Goal: Transaction & Acquisition: Purchase product/service

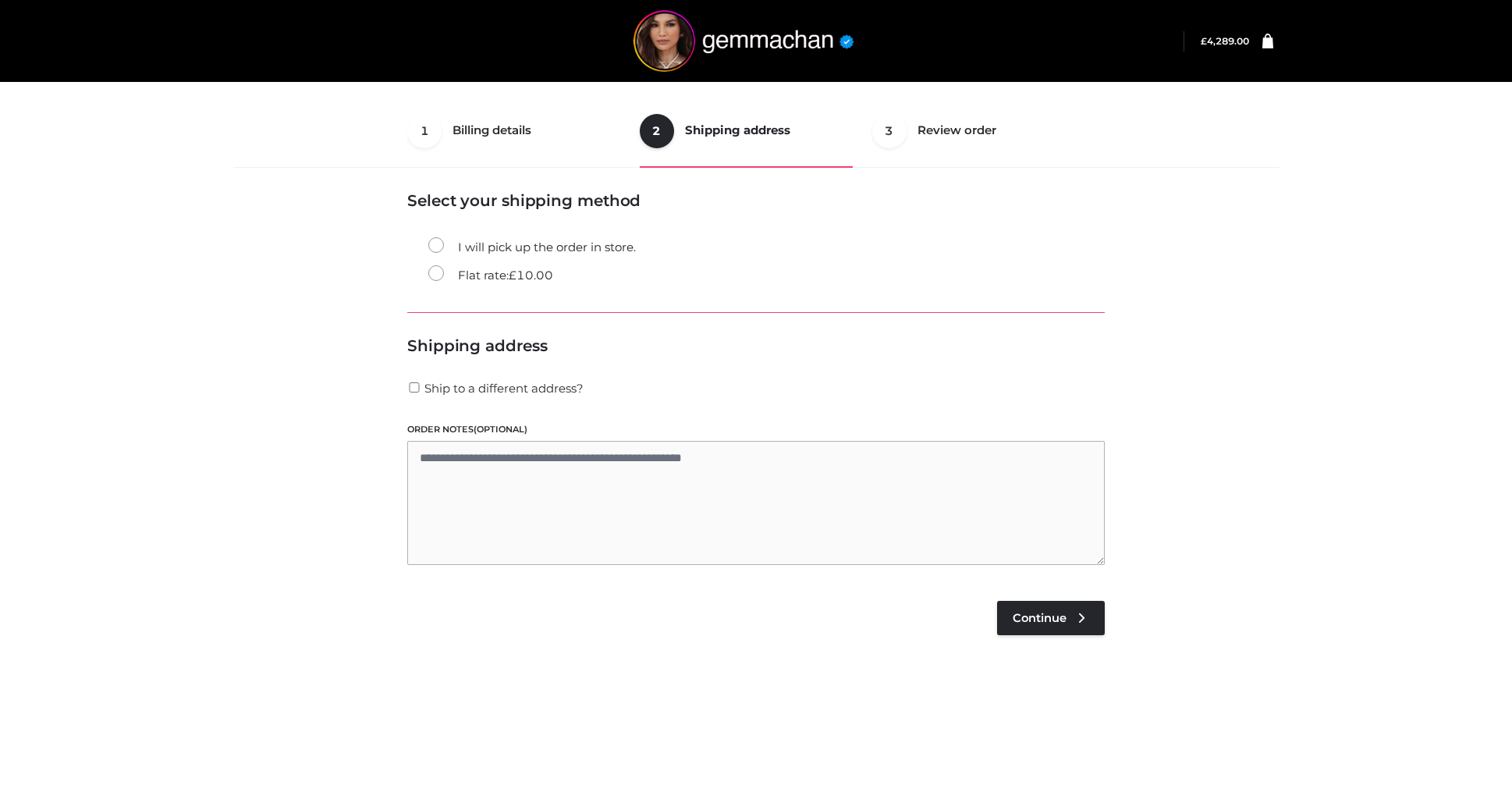
select select "**"
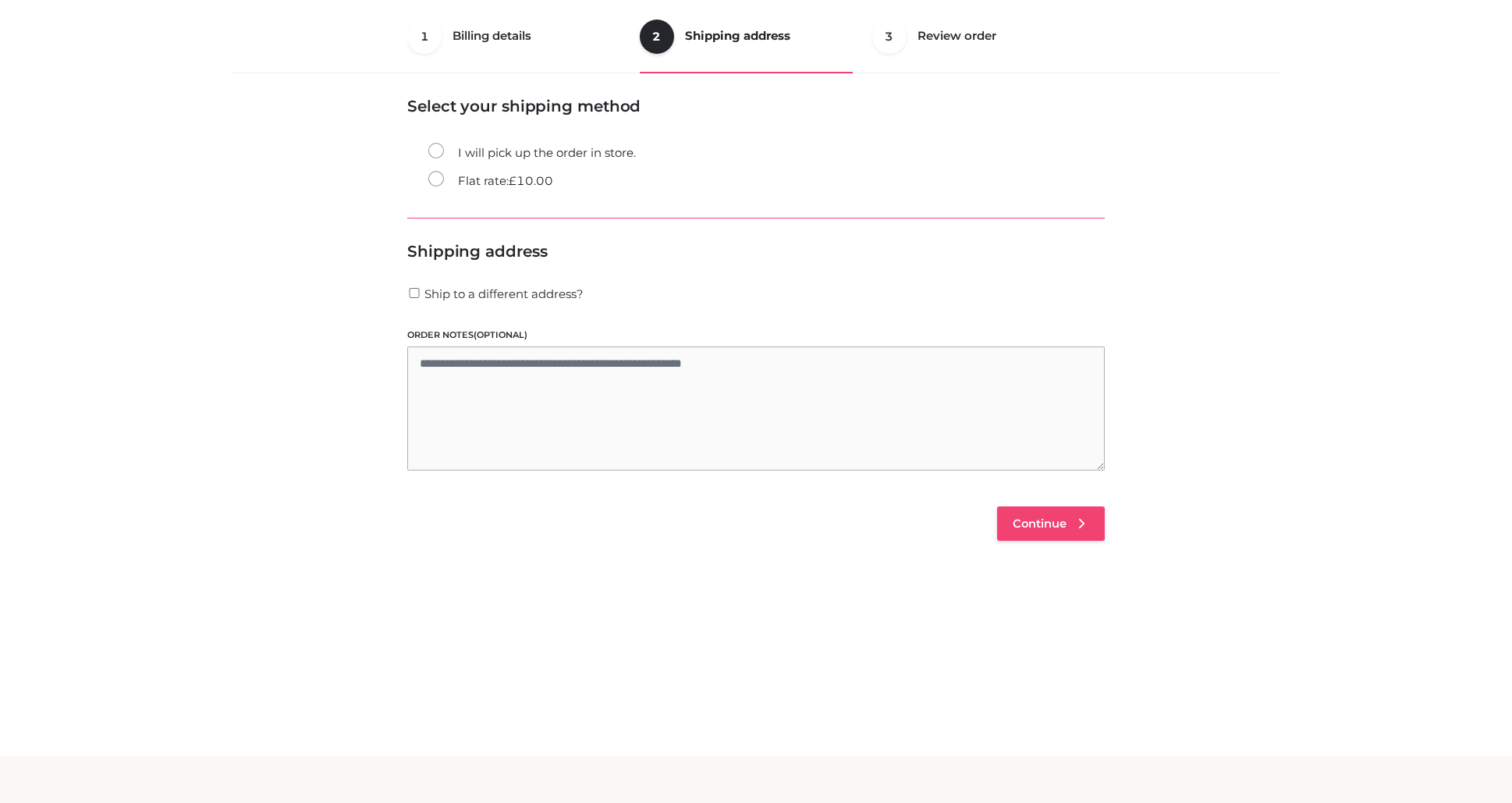
click at [1060, 530] on link "Continue" at bounding box center [1051, 523] width 108 height 34
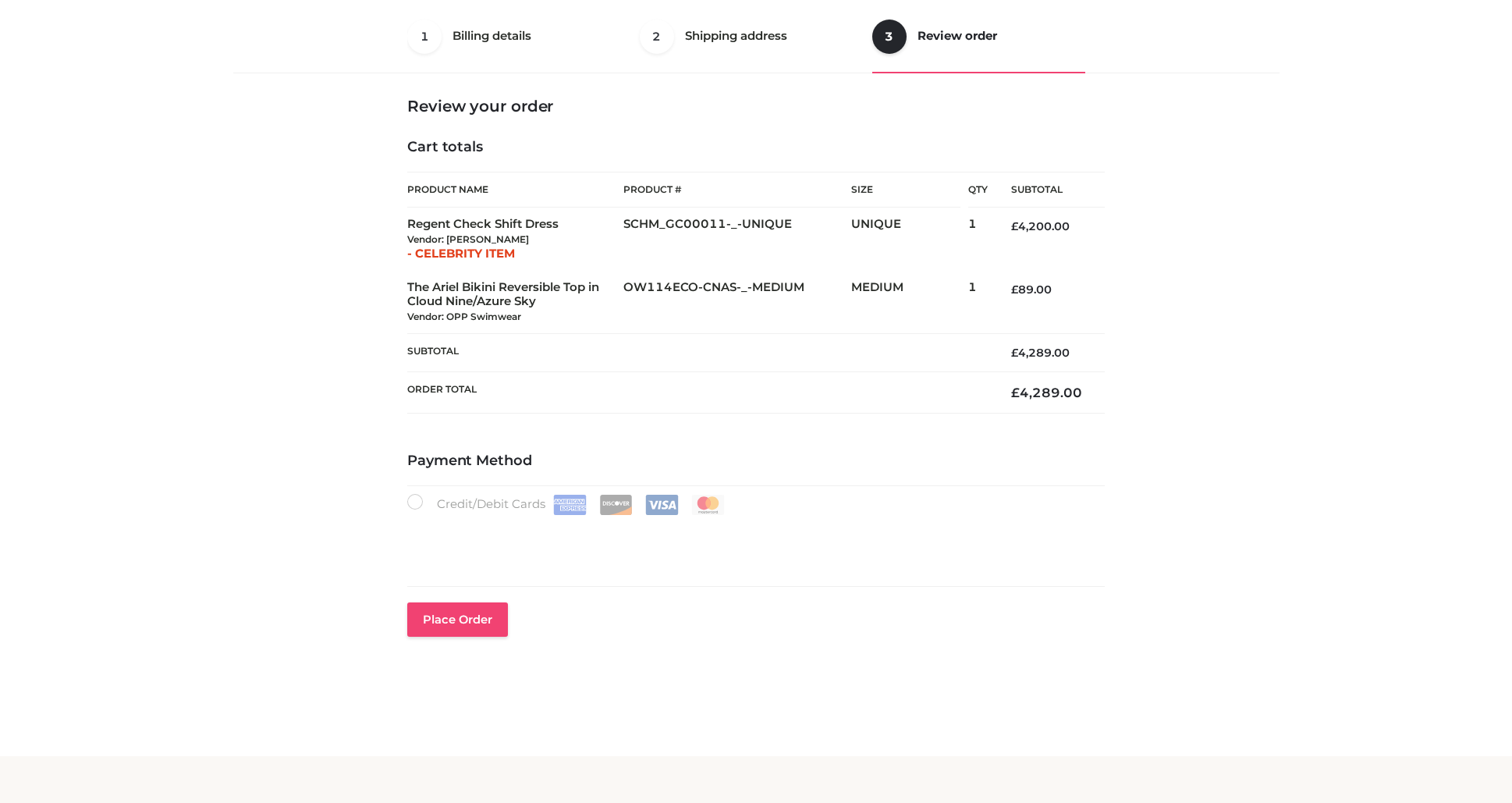
click at [455, 624] on button "Place order" at bounding box center [457, 620] width 101 height 34
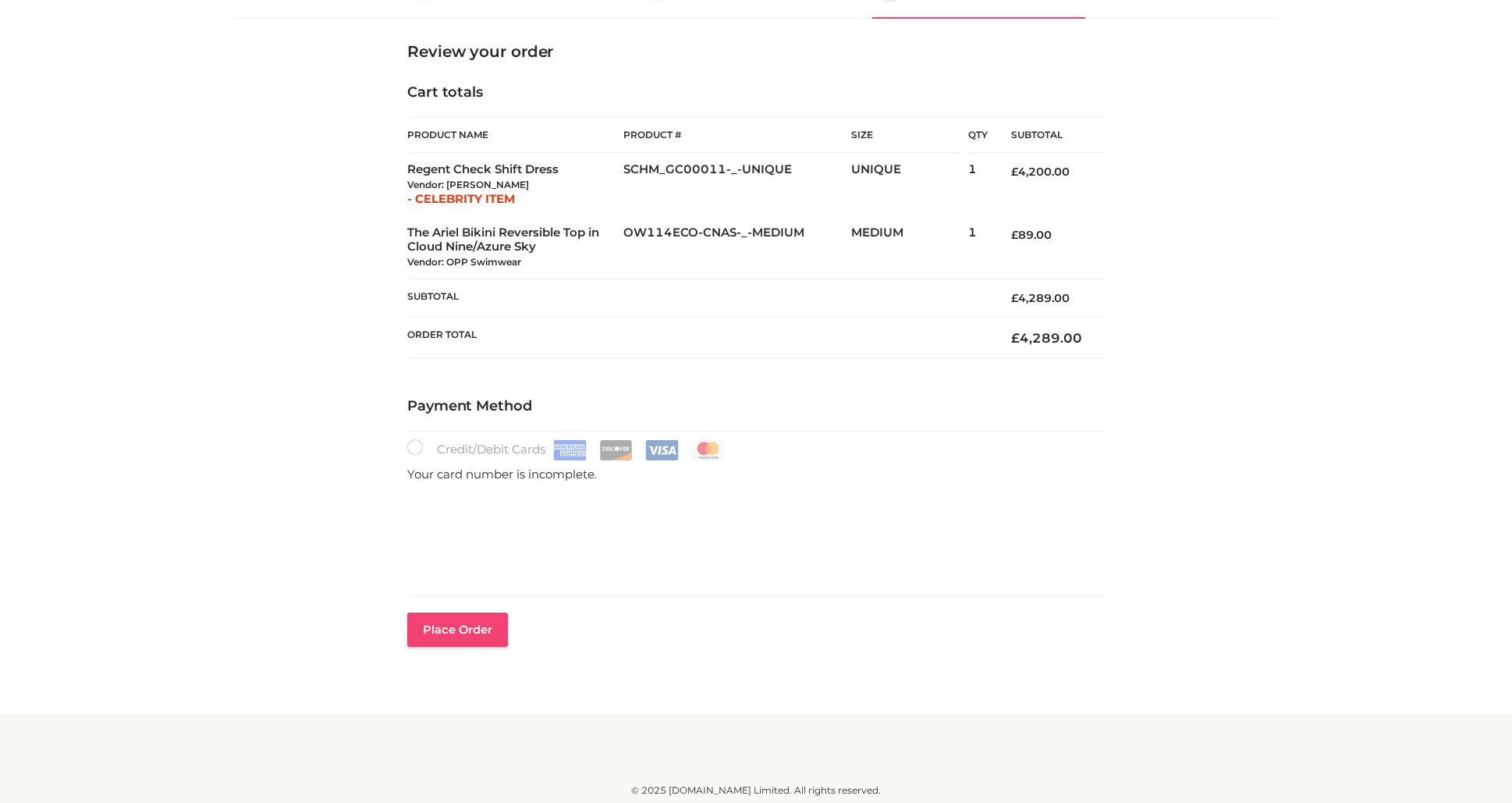
scroll to position [152, 0]
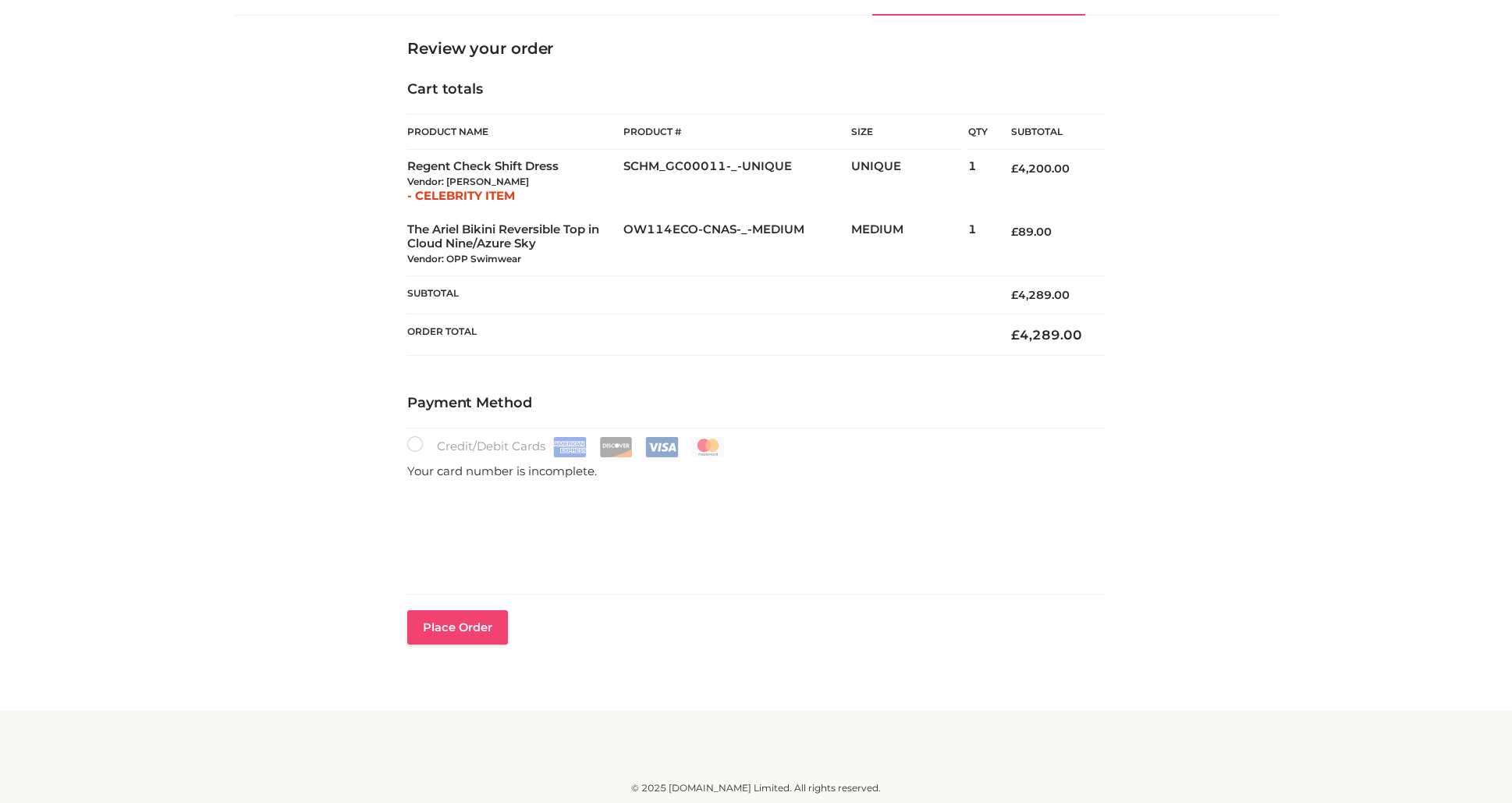
type button "Place order"
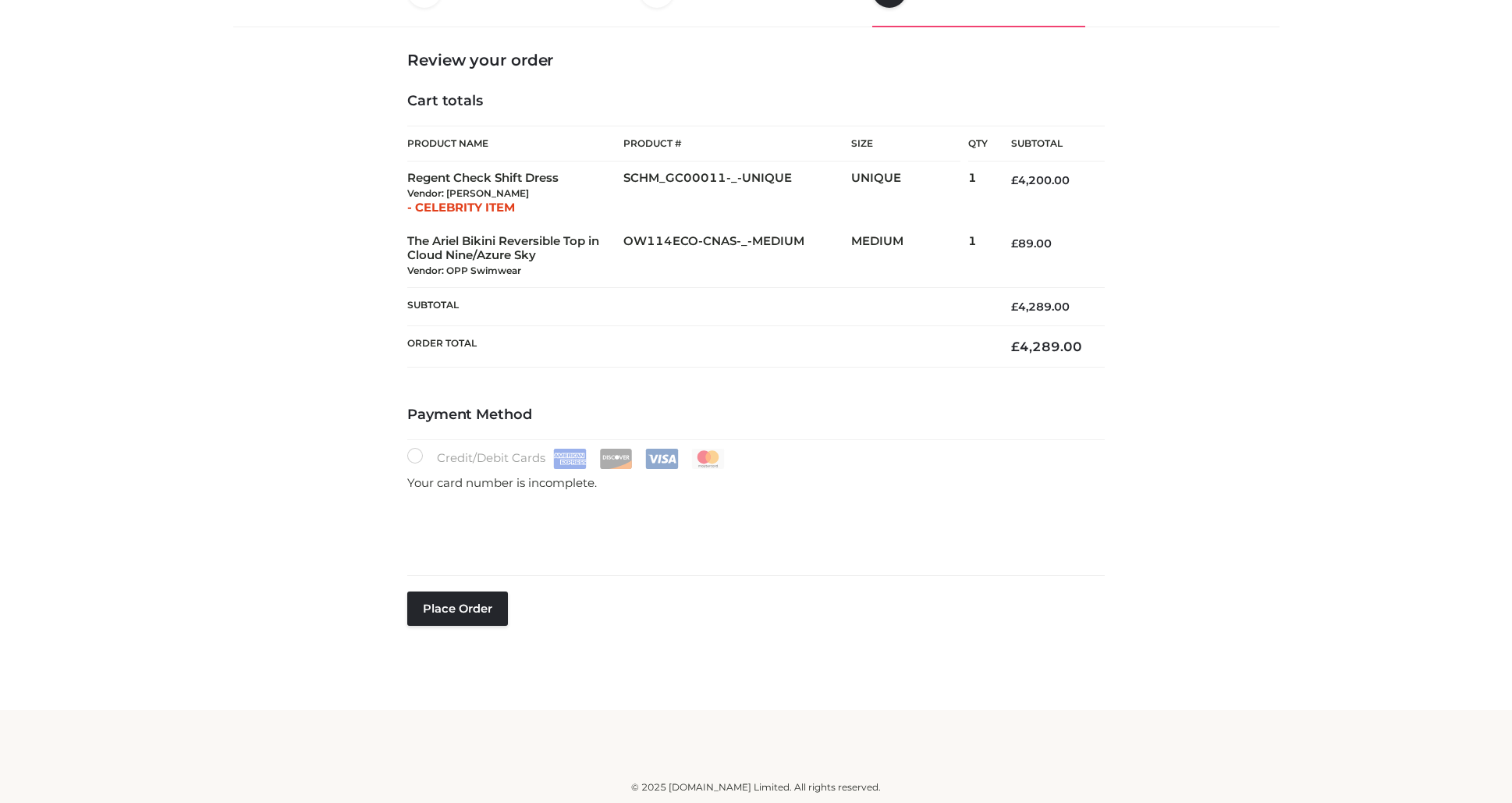
scroll to position [139, 0]
click at [469, 594] on button "Place order" at bounding box center [457, 610] width 101 height 34
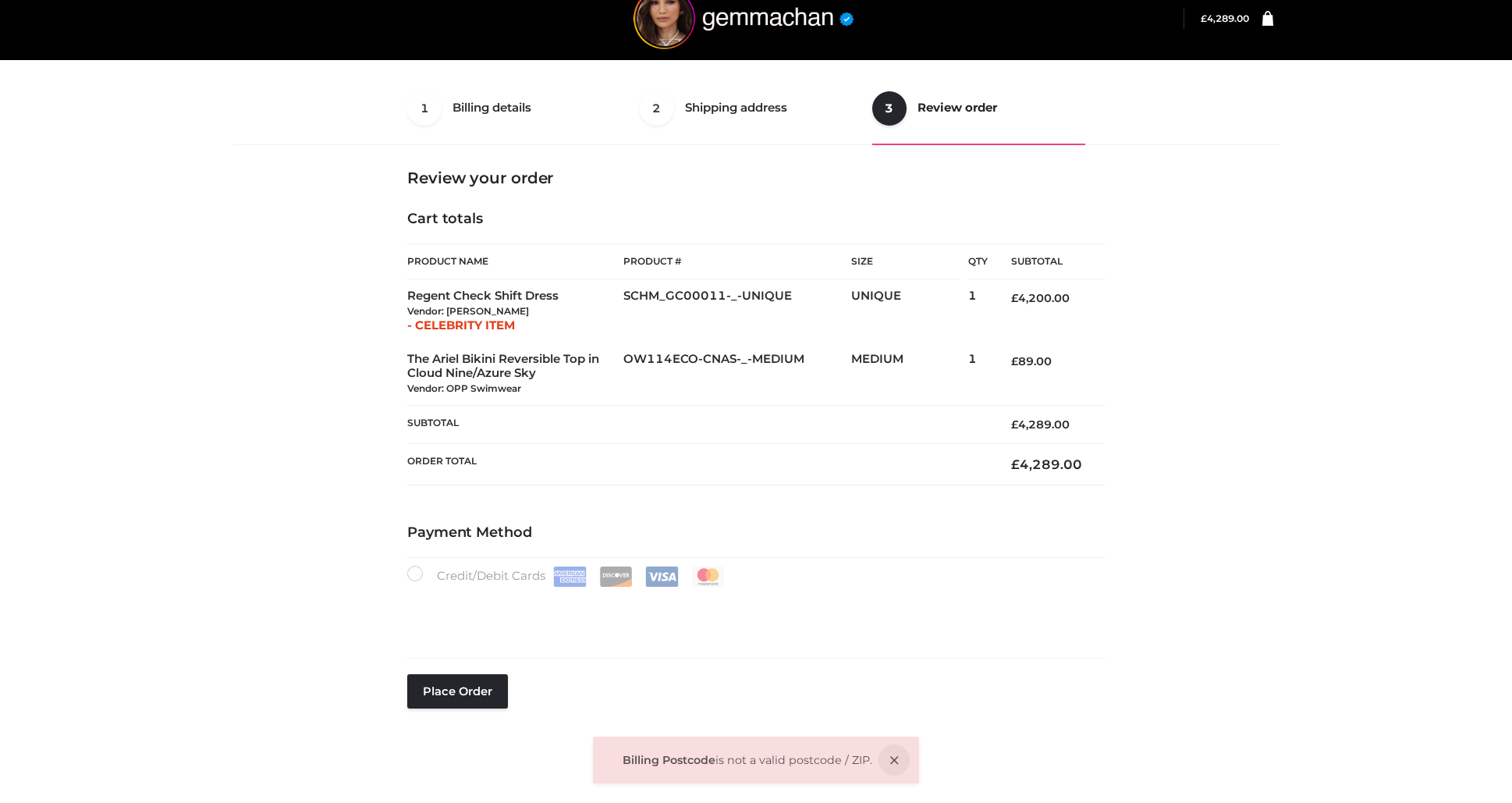
scroll to position [16, 0]
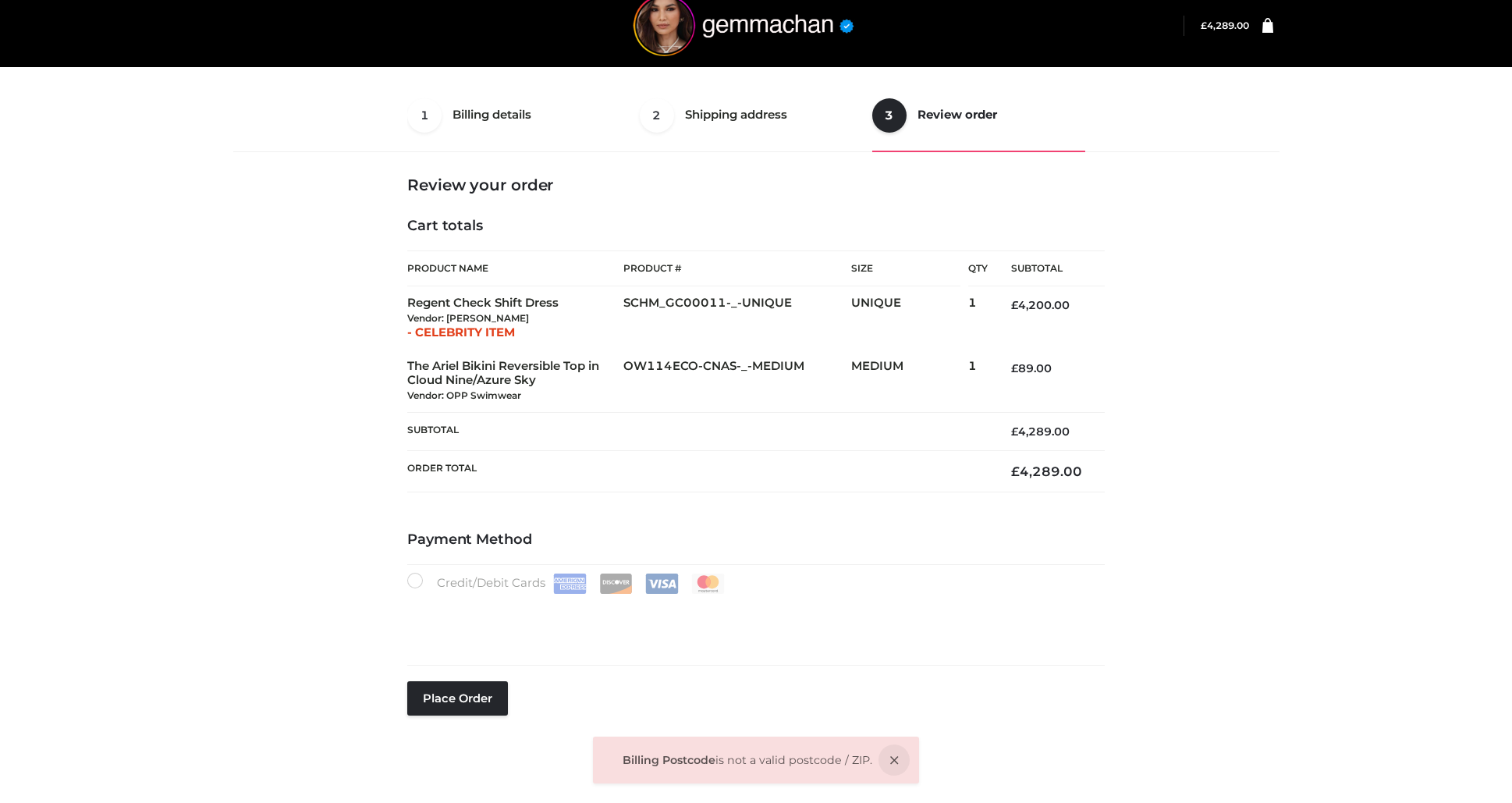
click at [530, 109] on ul "1 Billing details Billing 2 Shipping address Shipping 3 Review order Order" at bounding box center [756, 115] width 698 height 74
click at [531, 113] on ul "1 Billing details Billing 2 Shipping address Shipping 3 Review order Order" at bounding box center [756, 115] width 698 height 74
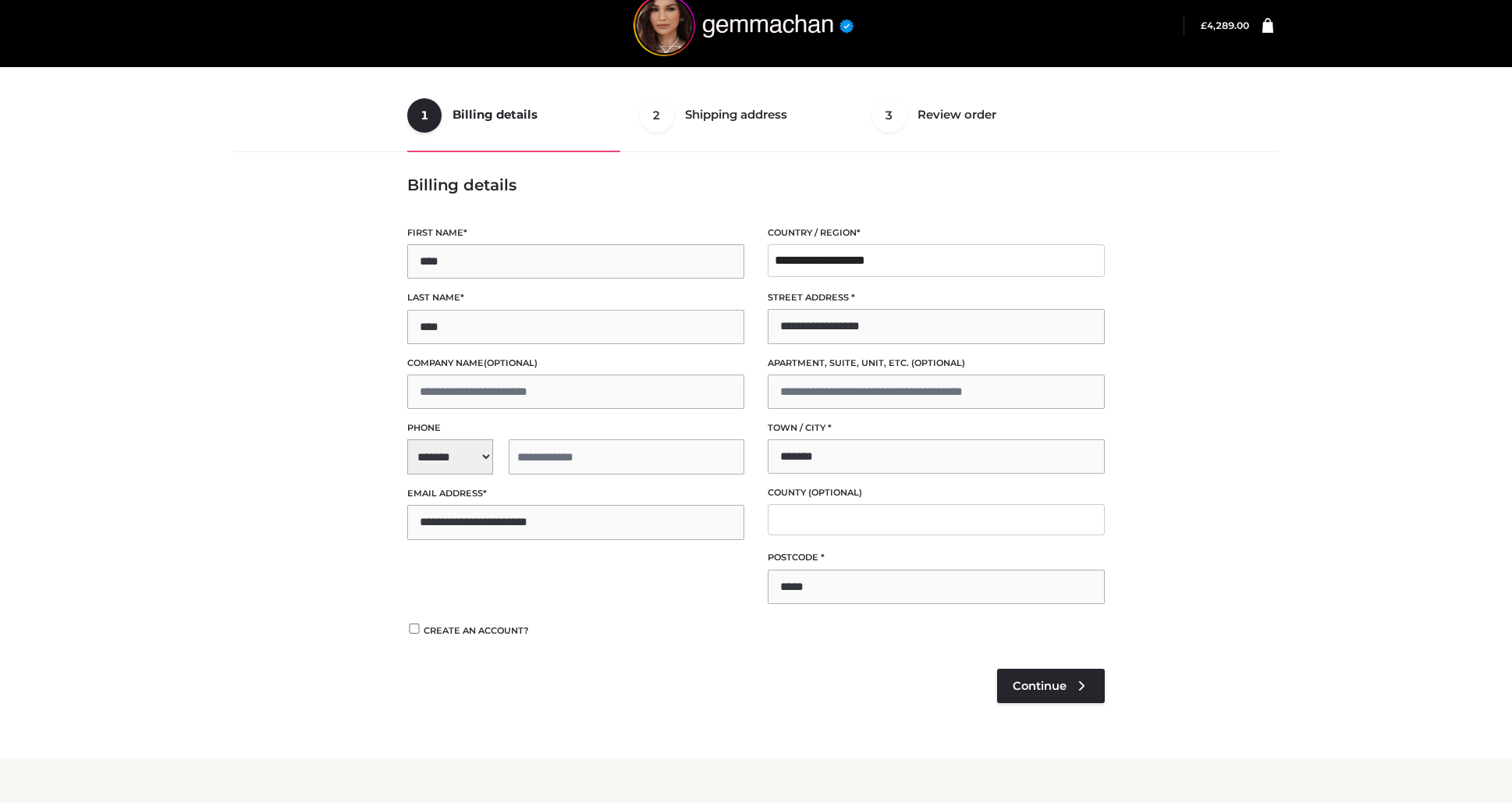
scroll to position [16, 0]
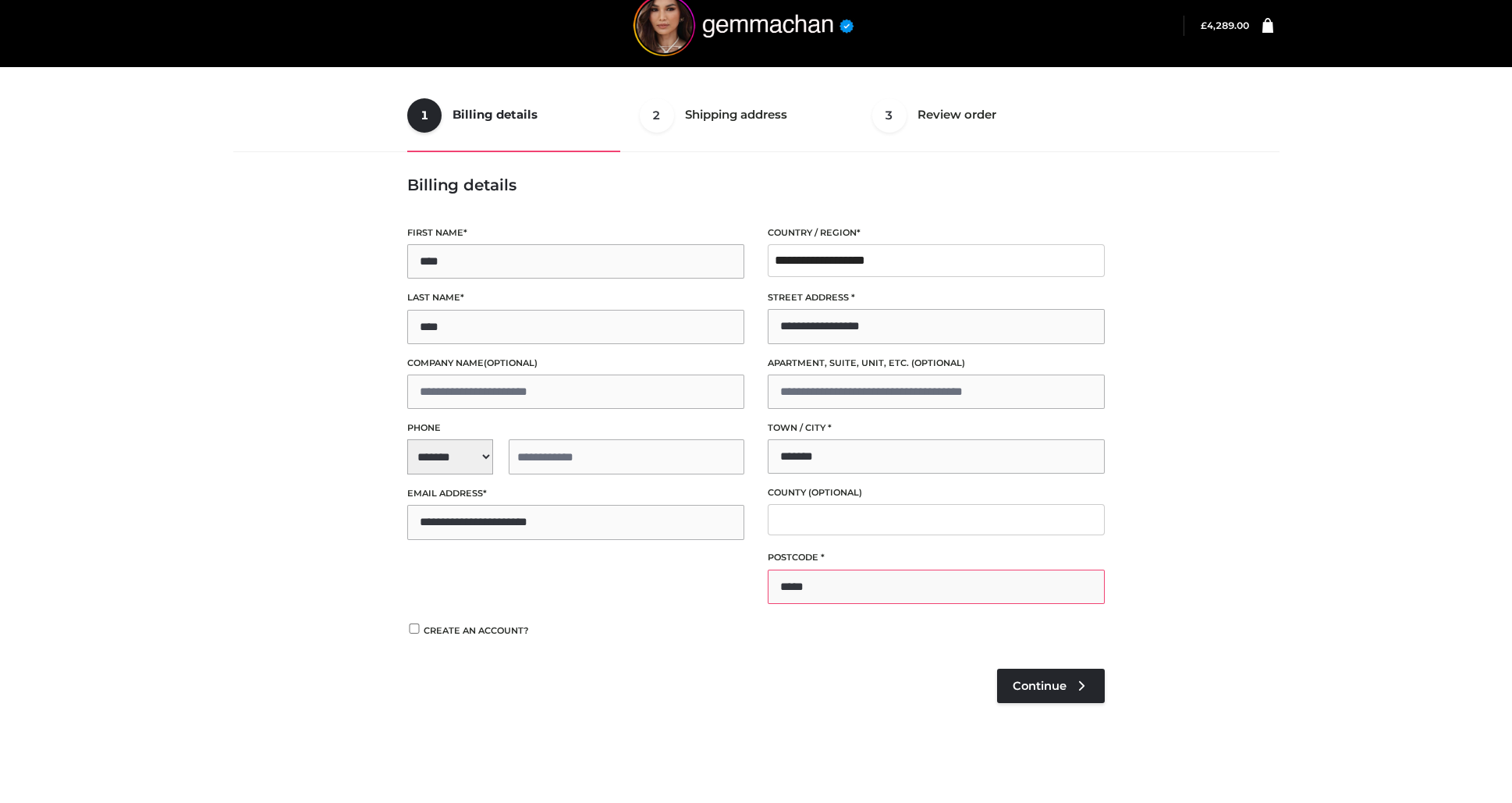
click at [837, 590] on input "*****" at bounding box center [936, 587] width 337 height 34
click at [809, 586] on input "*****" at bounding box center [936, 587] width 337 height 34
type input "******"
click at [1045, 694] on link "Continue" at bounding box center [1051, 686] width 108 height 34
click at [455, 450] on span "**********" at bounding box center [575, 456] width 337 height 35
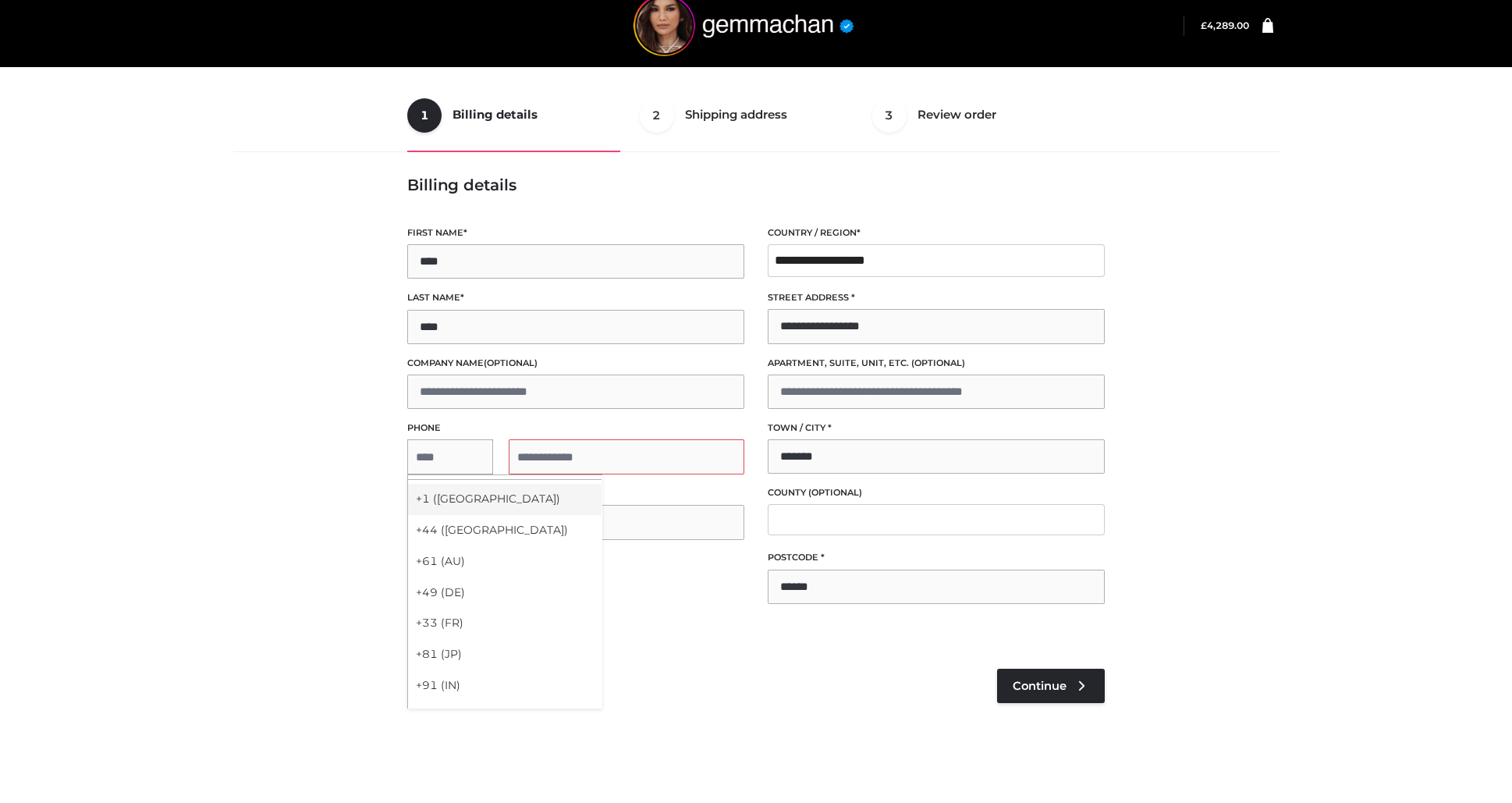
click at [469, 498] on div "+1 ([GEOGRAPHIC_DATA])" at bounding box center [504, 499] width 194 height 31
select select "**"
click at [544, 460] on input "tel" at bounding box center [626, 456] width 235 height 35
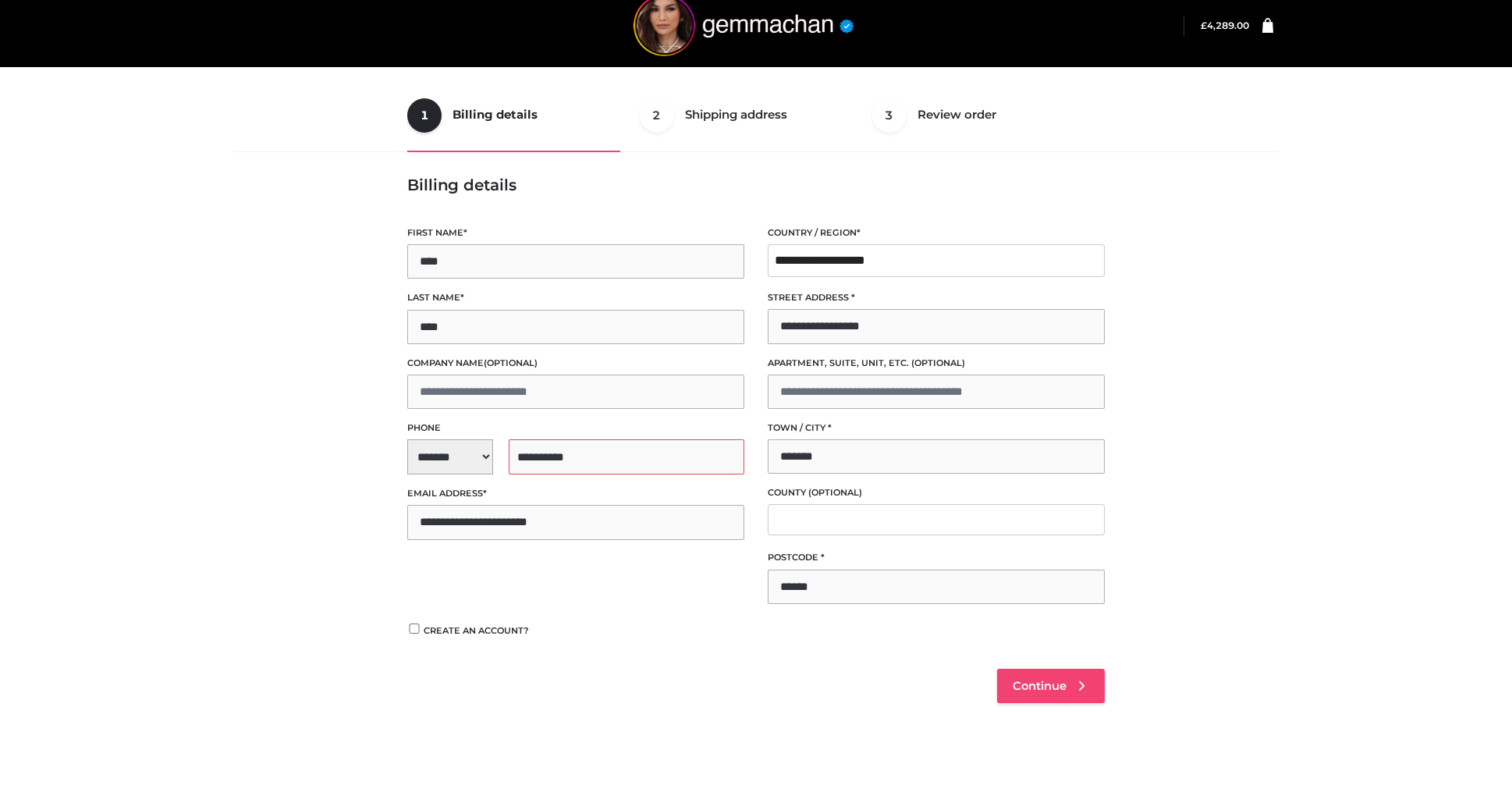
type input "**********"
click at [1050, 698] on link "Continue" at bounding box center [1051, 686] width 108 height 34
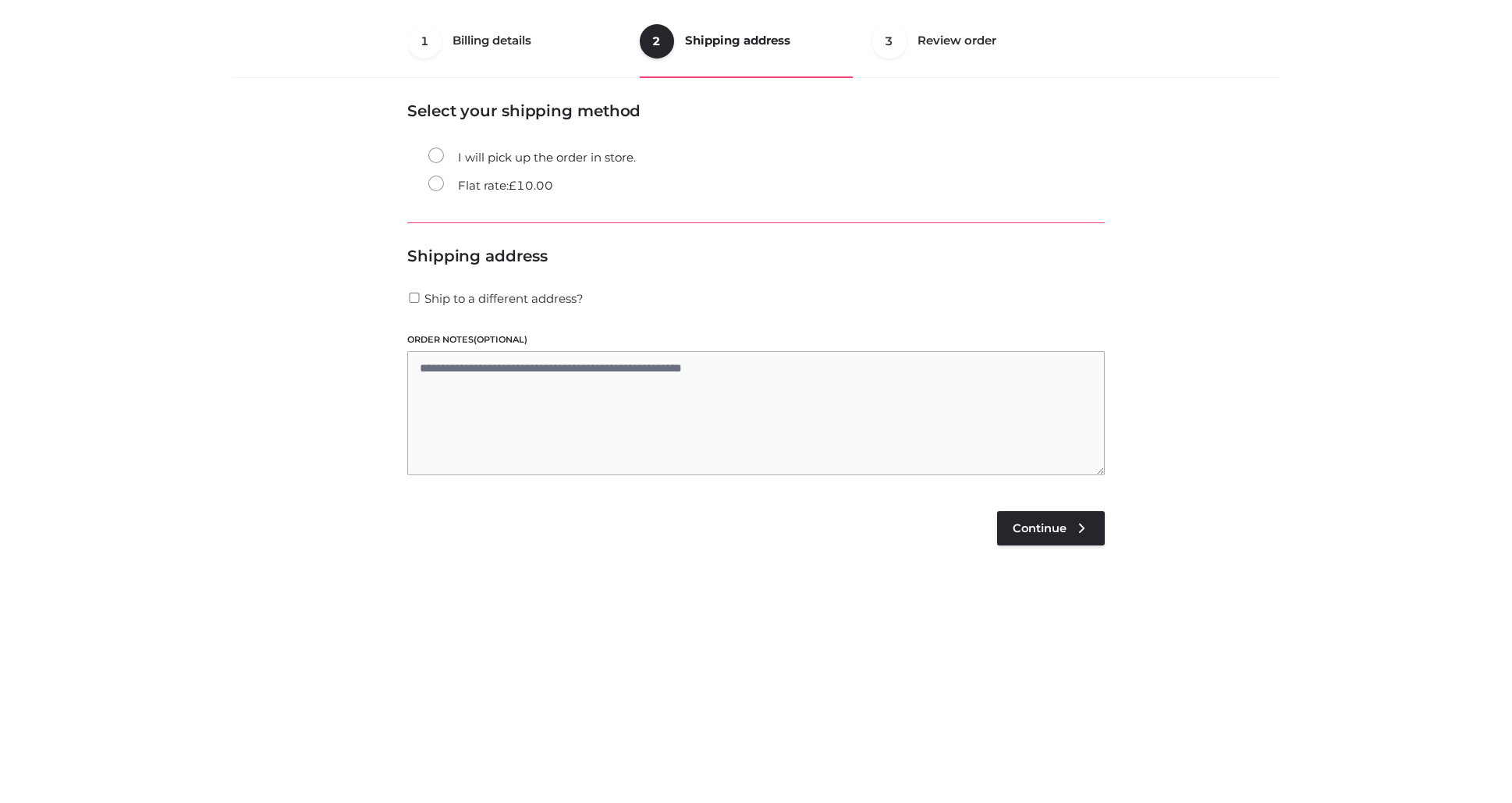
scroll to position [94, 0]
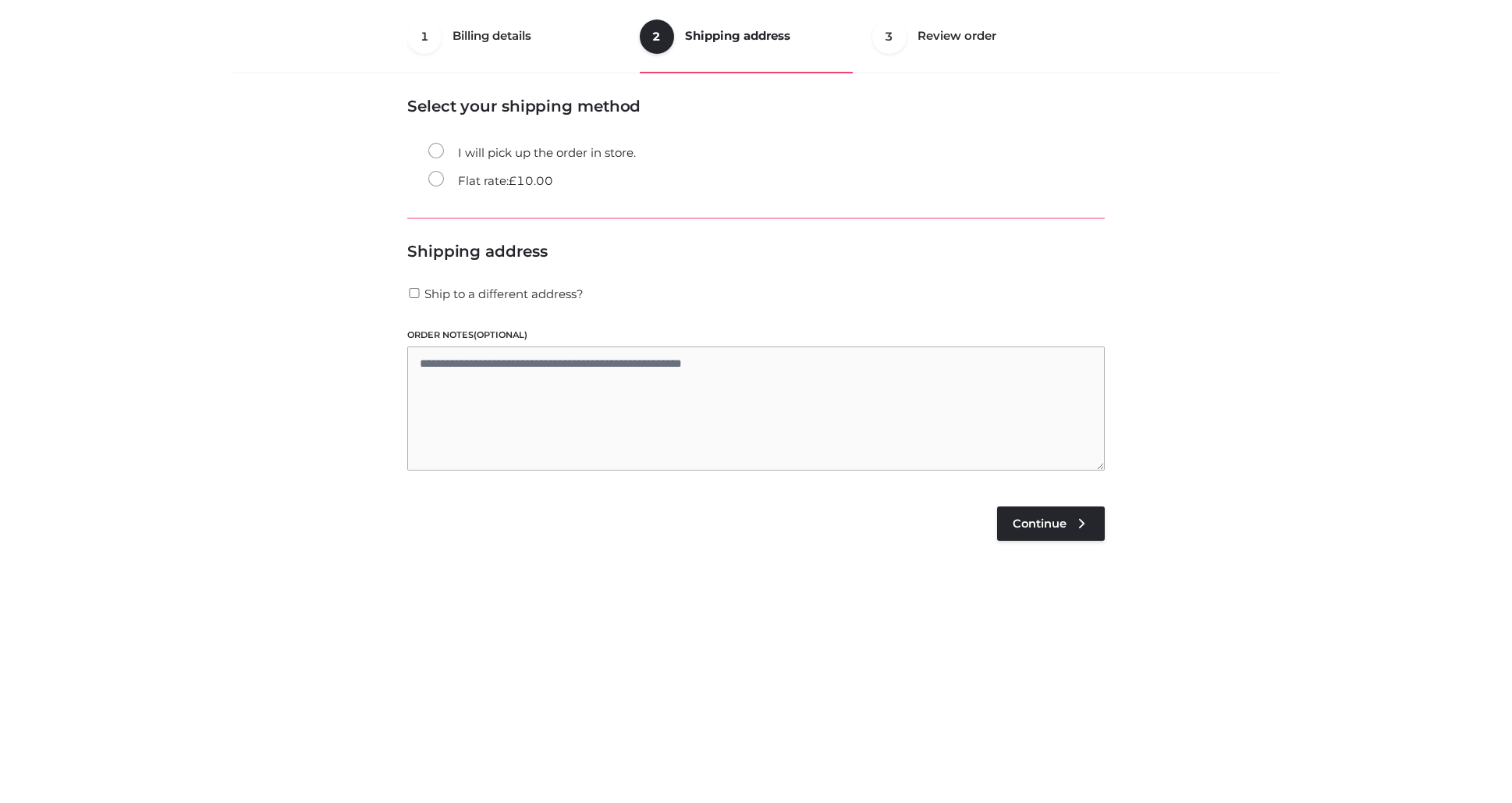
click at [1064, 501] on div "Review your order Cart totals Product Name Product # Size Qty Subtotal Regent C…" at bounding box center [756, 433] width 698 height 673
click at [1075, 529] on icon at bounding box center [1081, 523] width 16 height 16
click at [1070, 521] on div "Review your order Cart totals Product Name Product # Size Qty Subtotal Regent C…" at bounding box center [756, 433] width 698 height 673
click at [1243, 459] on div "1 Billing details Billing 2 Shipping address Shipping 3 Review order Order Bill…" at bounding box center [756, 294] width 1058 height 588
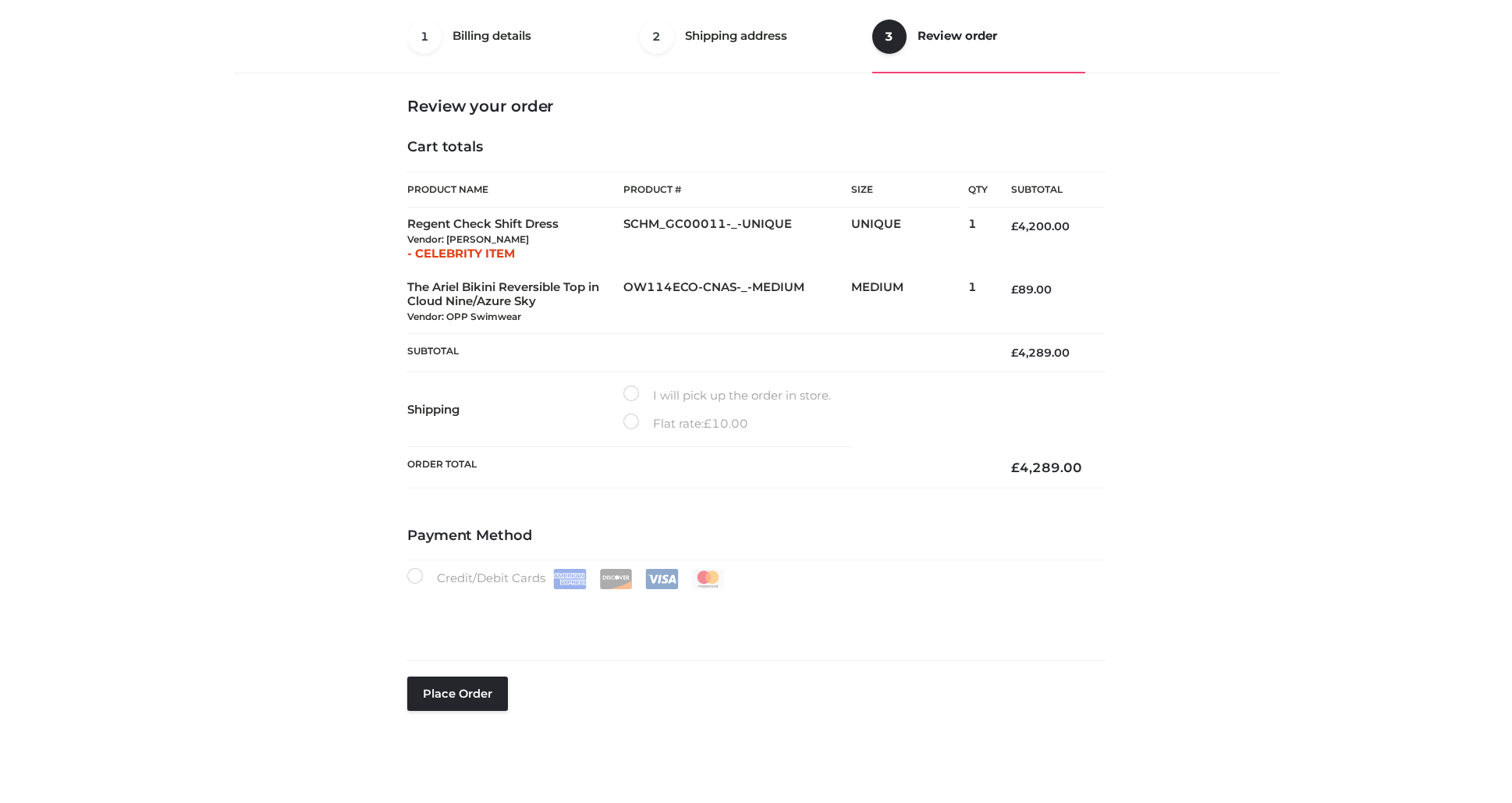
drag, startPoint x: 1164, startPoint y: 289, endPoint x: 1164, endPoint y: 316, distance: 27.0
click at [1164, 316] on div "1 Billing details Billing 2 Shipping address Shipping 3 Review order Order Bill…" at bounding box center [756, 384] width 1058 height 770
click at [552, 342] on th "Subtotal" at bounding box center [697, 352] width 581 height 38
click at [522, 160] on div "Review your order Cart totals Product Name Product # Size Qty Subtotal Regent C…" at bounding box center [756, 292] width 698 height 392
click at [161, 215] on div "1 Billing details Billing 2 Shipping address Shipping 3 Review order Order Bill…" at bounding box center [756, 396] width 1512 height 981
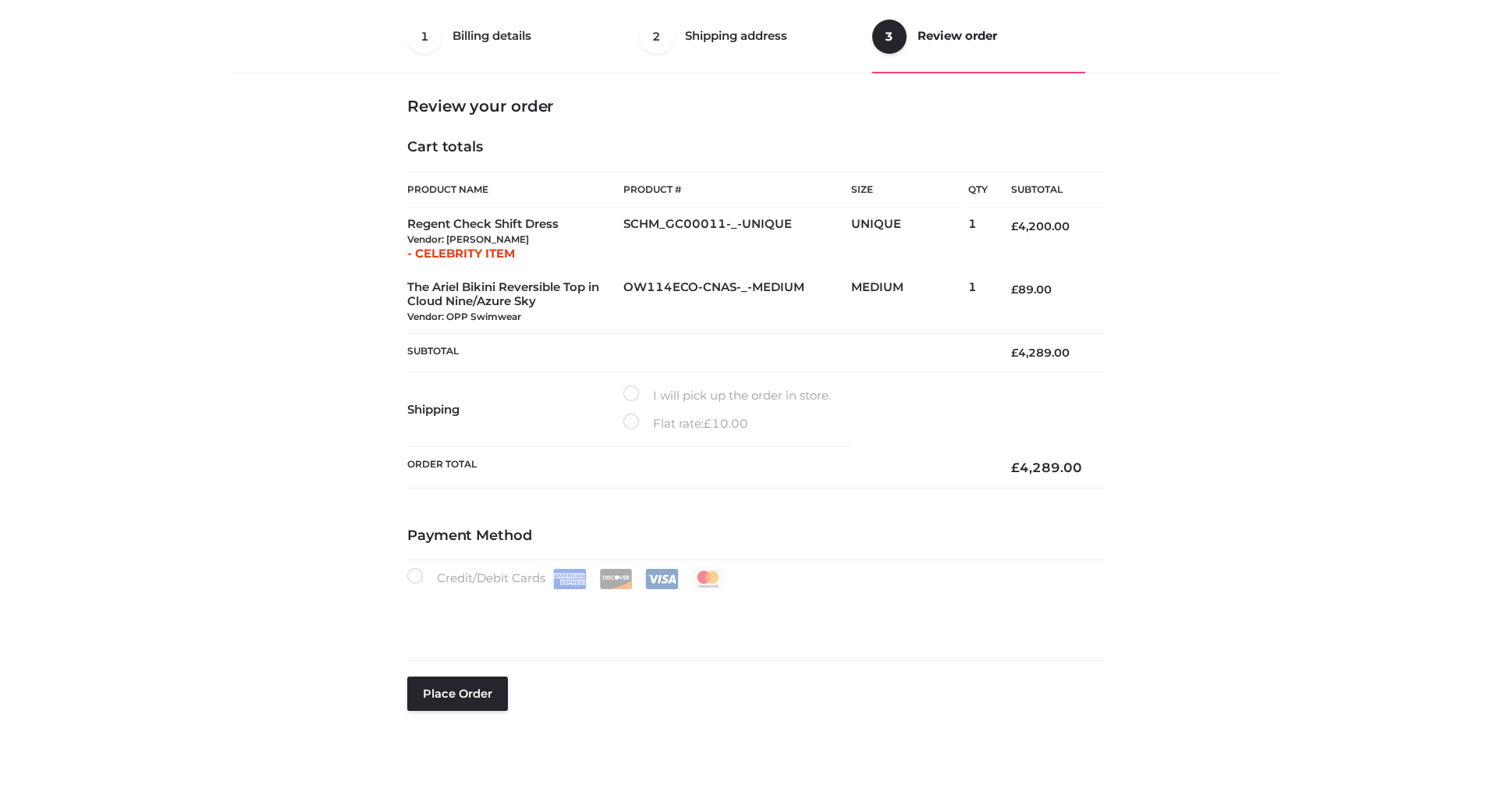
click at [159, 155] on div "1 Billing details Billing 2 Shipping address Shipping 3 Review order Order Bill…" at bounding box center [756, 396] width 1512 height 981
click at [1240, 271] on div "1 Billing details Billing 2 Shipping address Shipping 3 Review order Order Bill…" at bounding box center [756, 384] width 1058 height 770
click at [1267, 367] on div "1 Billing details Billing 2 Shipping address Shipping 3 Review order Order Bill…" at bounding box center [756, 384] width 1058 height 770
click at [442, 692] on button "Place order" at bounding box center [457, 693] width 101 height 34
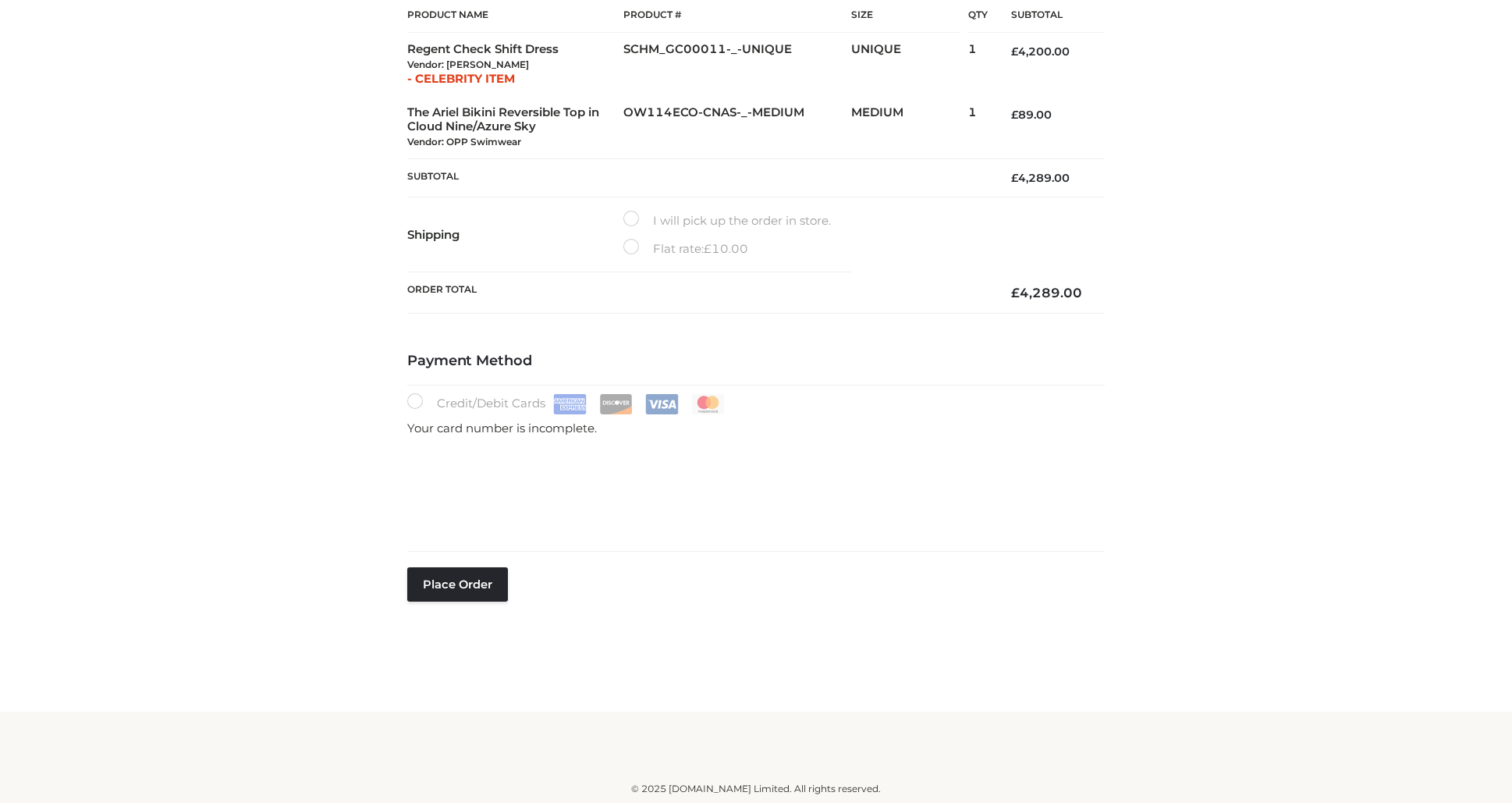
scroll to position [270, 0]
type button "Place order"
click at [458, 559] on button "Place order" at bounding box center [457, 554] width 101 height 34
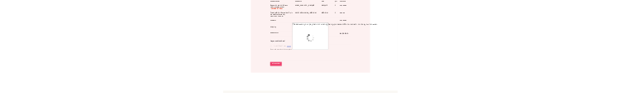
scroll to position [0, 0]
